Goal: Check status: Check status

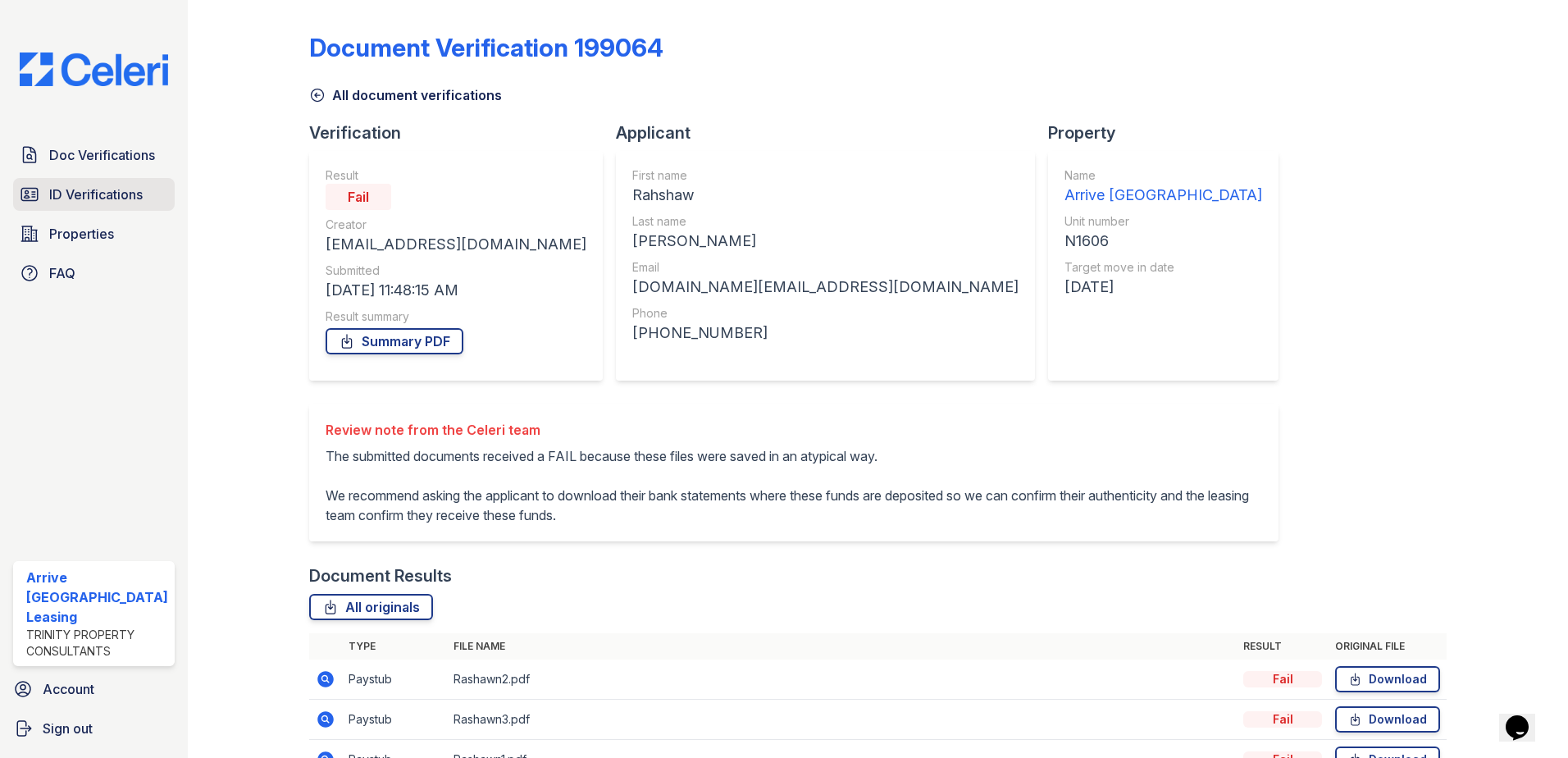
click at [126, 194] on span "ID Verifications" at bounding box center [95, 194] width 94 height 20
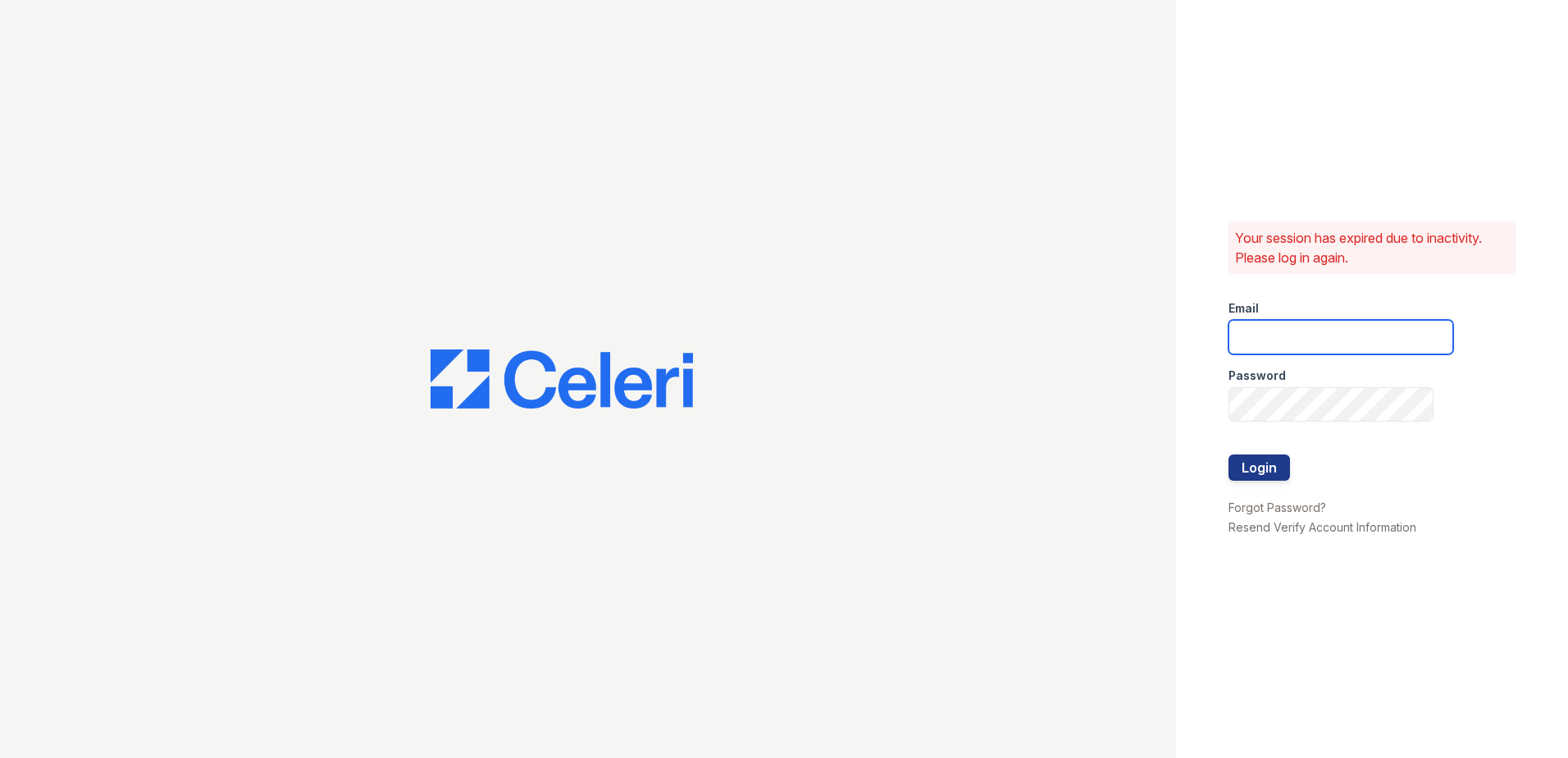
type input "arrivenorthbethesda@trinity-pm.com"
click at [1257, 469] on button "Login" at bounding box center [1259, 468] width 61 height 26
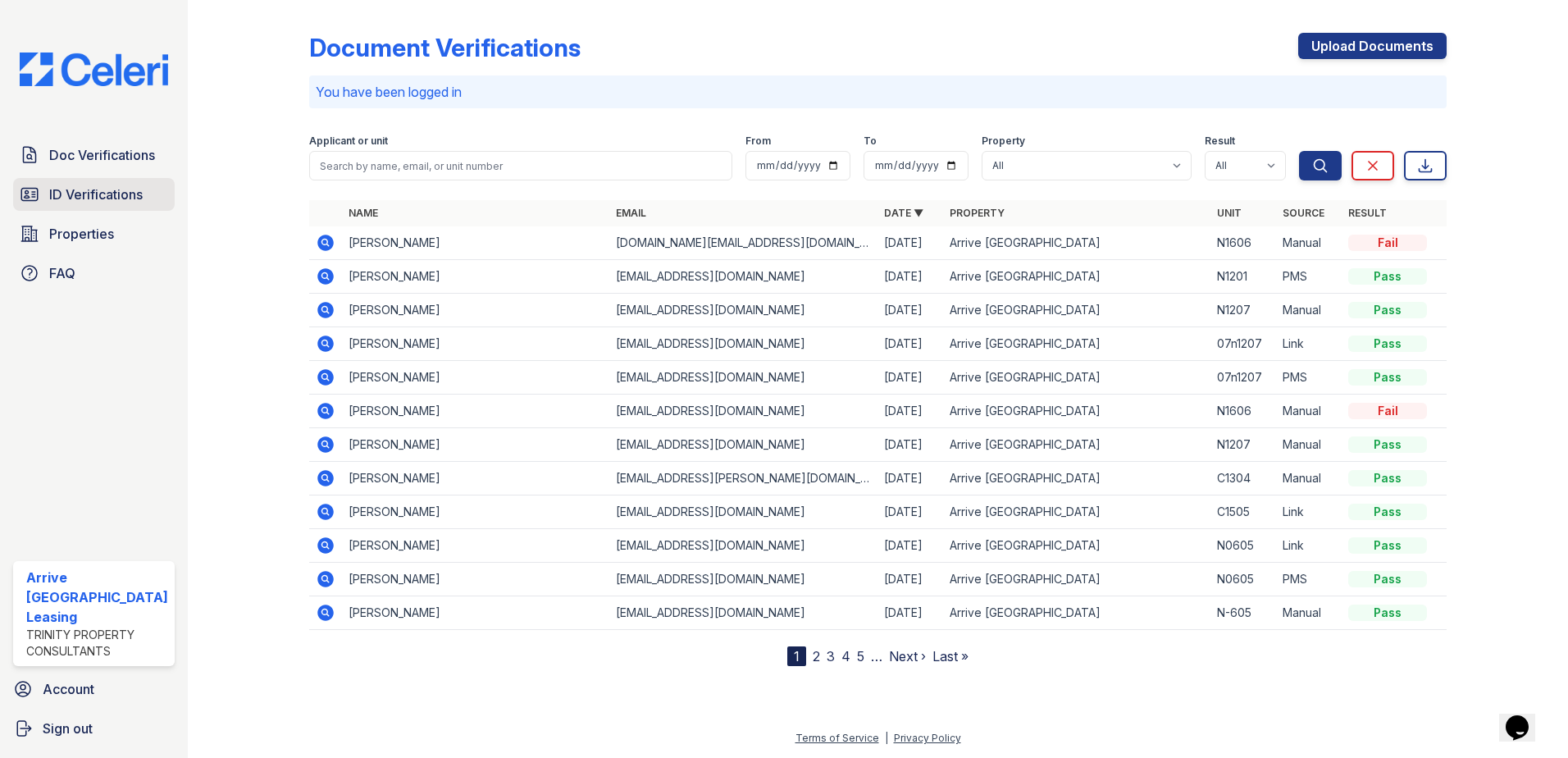
click at [138, 190] on span "ID Verifications" at bounding box center [95, 194] width 94 height 20
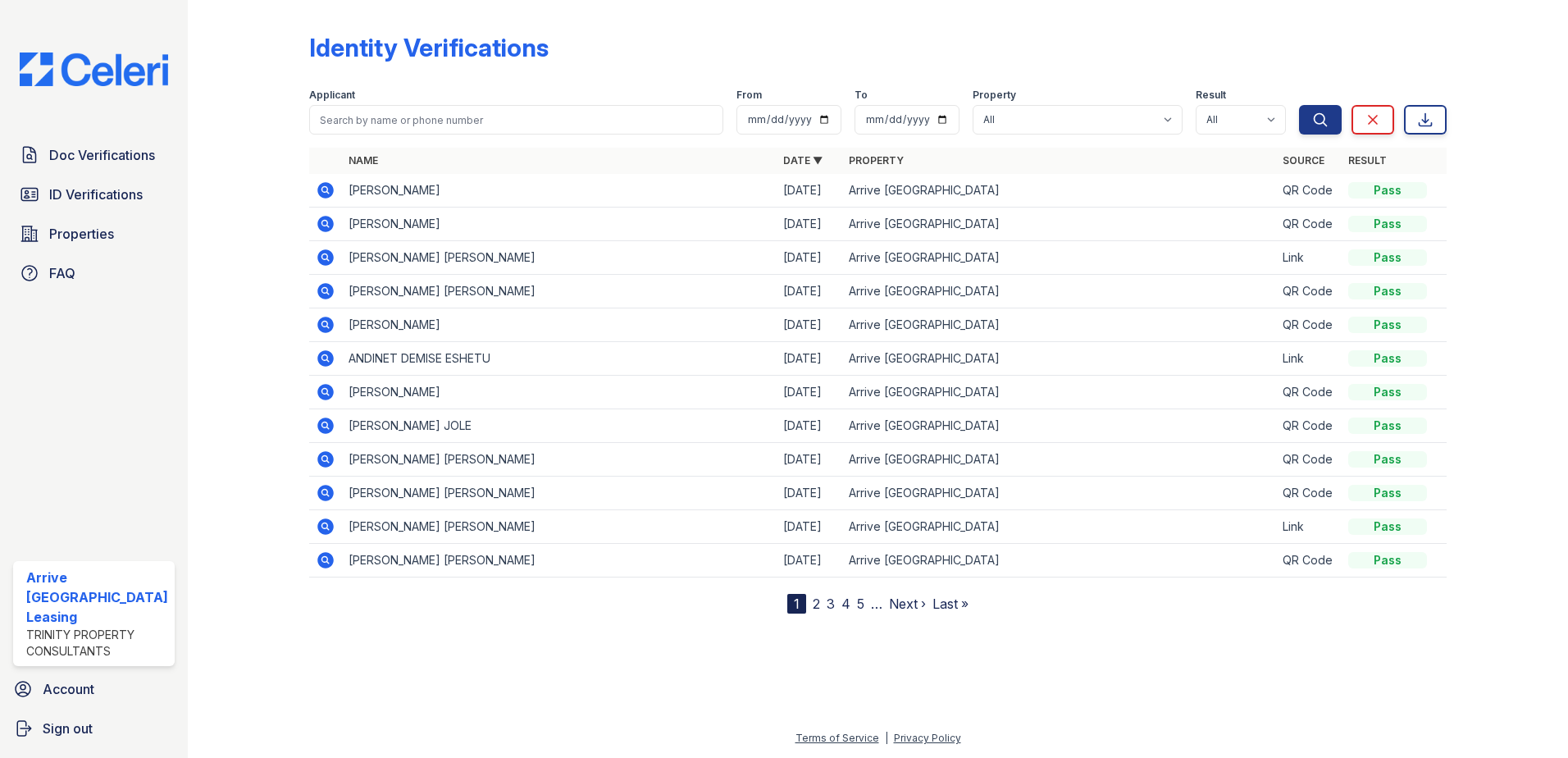
click at [405, 185] on td "MALALAI SABAWOON" at bounding box center [559, 191] width 435 height 33
click at [329, 187] on icon at bounding box center [325, 190] width 17 height 17
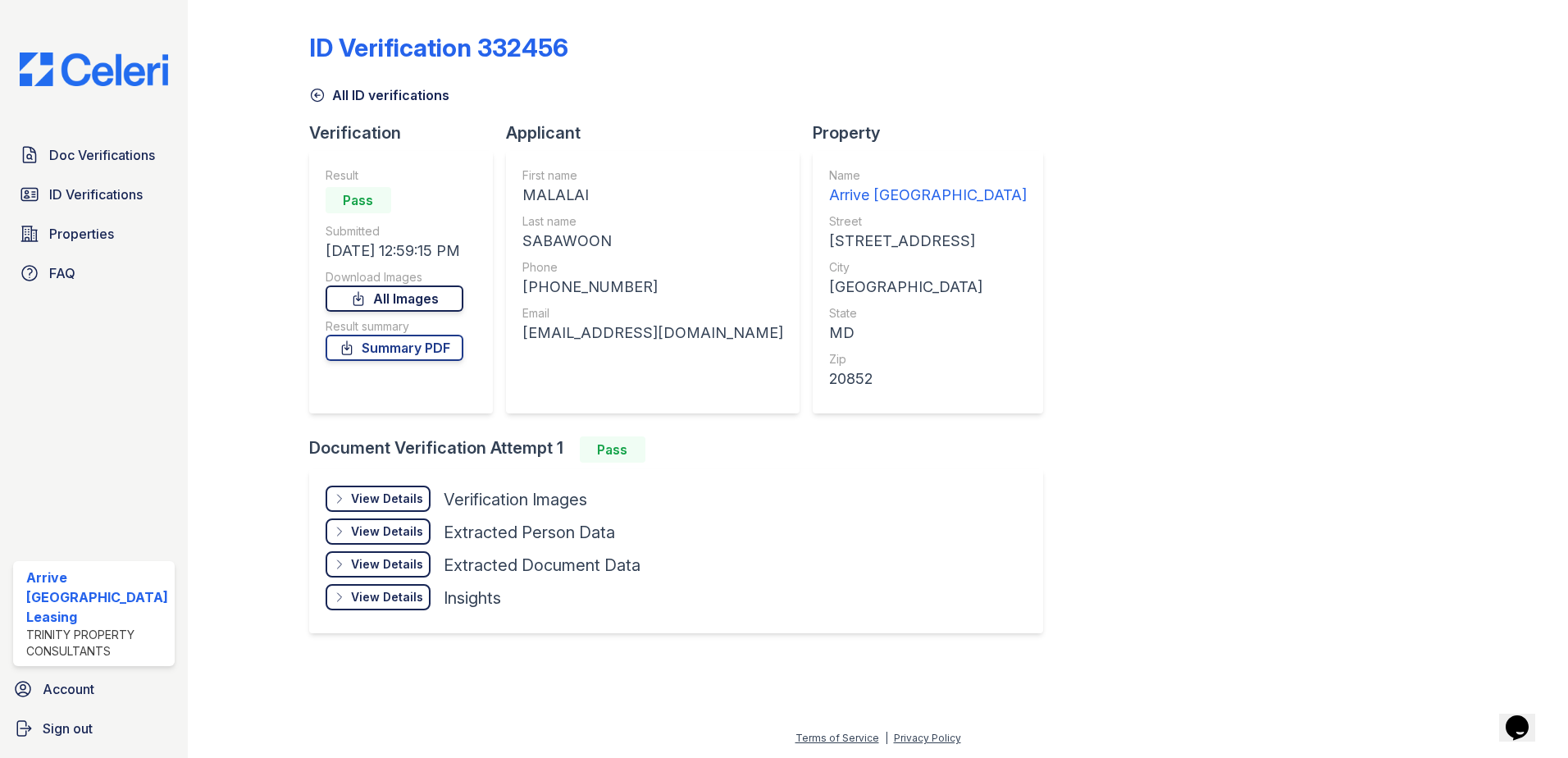
click at [429, 293] on link "All Images" at bounding box center [394, 298] width 138 height 26
click at [421, 351] on link "Summary PDF" at bounding box center [394, 348] width 138 height 26
click at [80, 191] on span "ID Verifications" at bounding box center [95, 194] width 94 height 20
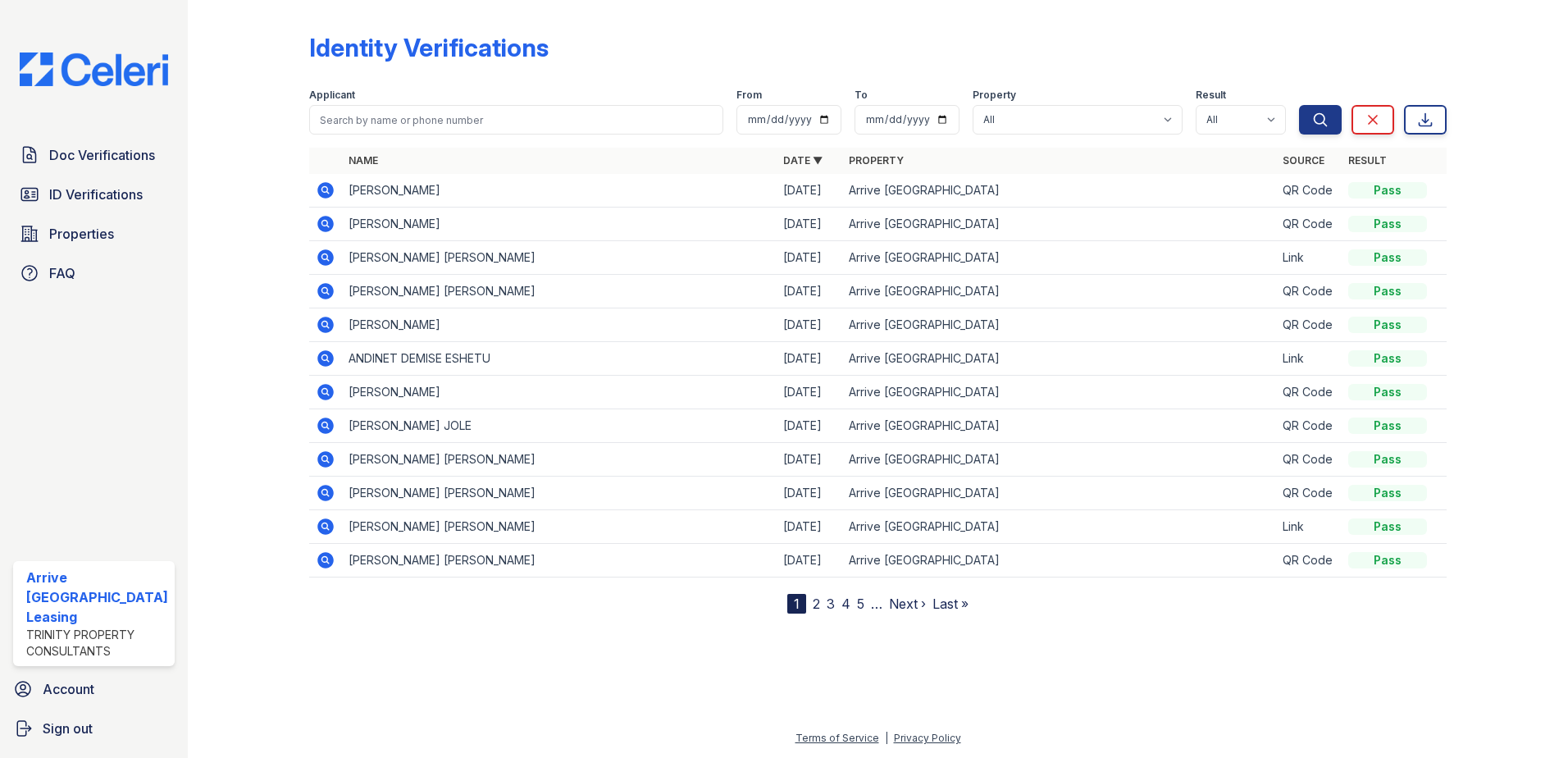
click at [365, 219] on td "SAMIULLAH SABAWOON" at bounding box center [559, 224] width 435 height 33
click at [325, 222] on icon at bounding box center [325, 224] width 20 height 20
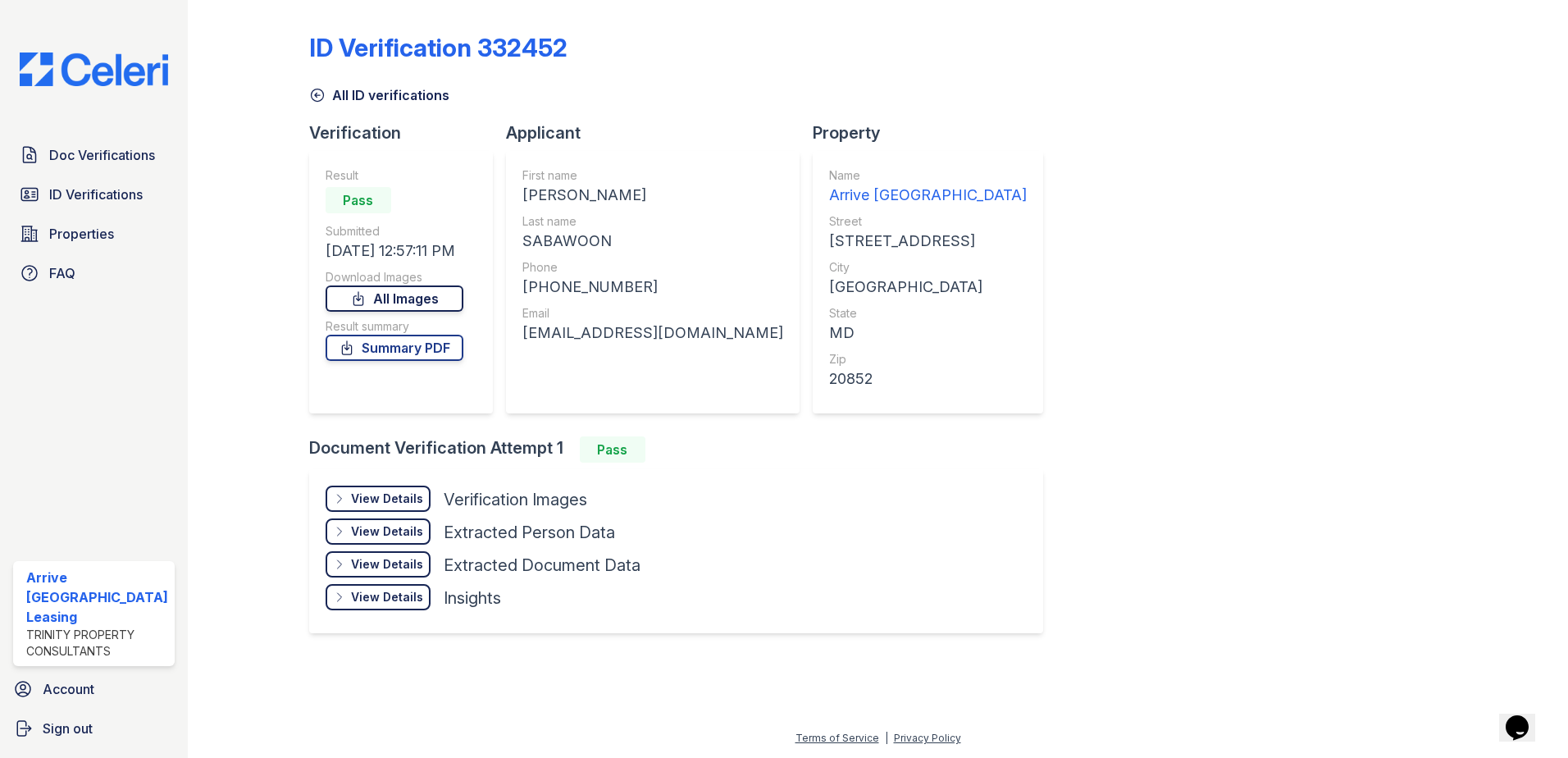
click at [379, 292] on link "All Images" at bounding box center [394, 298] width 138 height 26
click at [424, 342] on link "Summary PDF" at bounding box center [394, 348] width 138 height 26
click at [418, 300] on link "All Images" at bounding box center [394, 298] width 138 height 26
click at [406, 345] on link "Summary PDF" at bounding box center [394, 348] width 138 height 26
